Goal: Navigation & Orientation: Go to known website

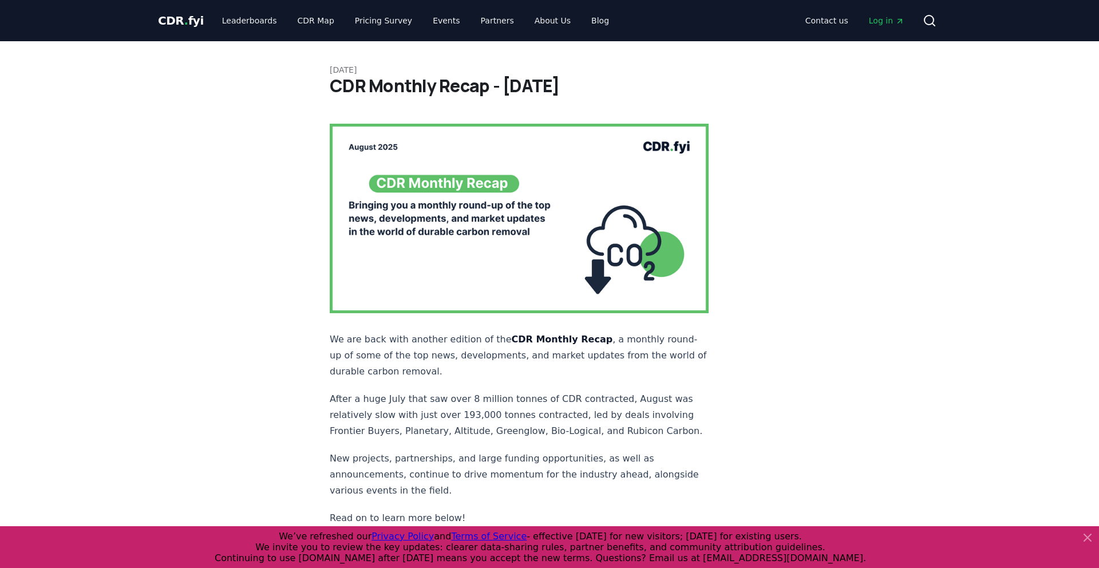
click at [173, 23] on span "CDR . fyi" at bounding box center [181, 21] width 46 height 14
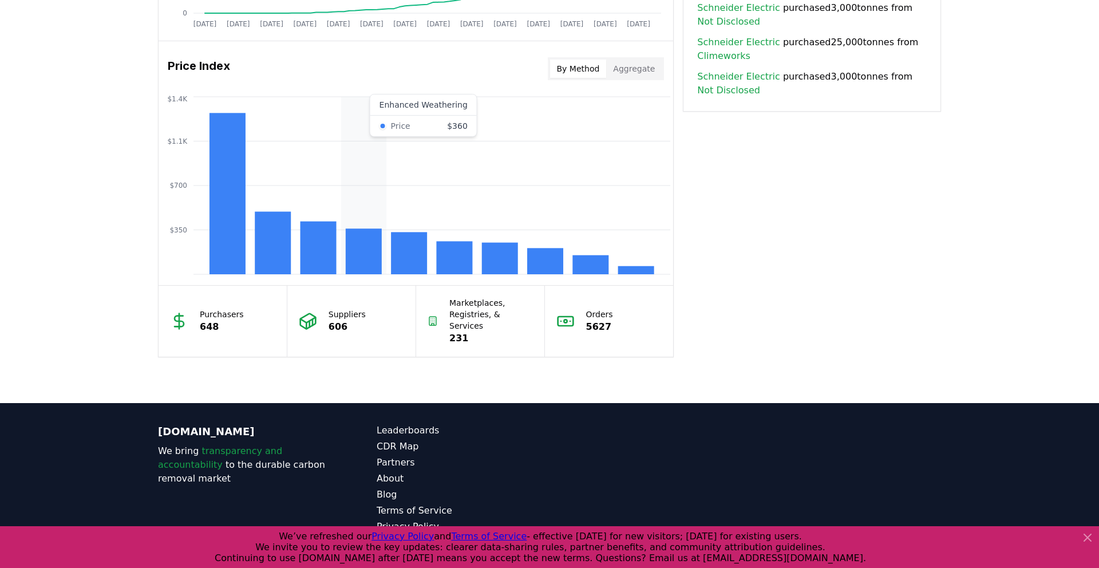
scroll to position [920, 0]
